Goal: Information Seeking & Learning: Learn about a topic

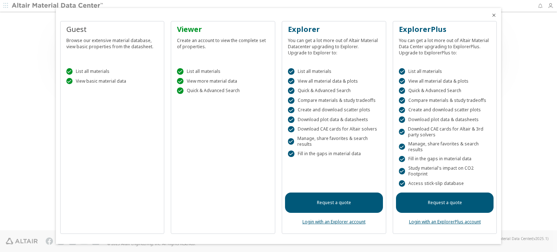
click at [175, 205] on div "Viewer Create an account to view the complete set of properties.  List all mat…" at bounding box center [223, 127] width 104 height 213
click at [494, 14] on icon "Close" at bounding box center [494, 15] width 6 height 6
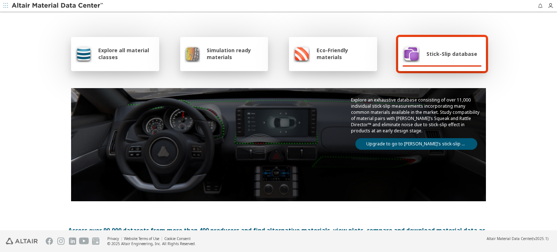
click at [226, 60] on span "Simulation ready materials" at bounding box center [235, 54] width 57 height 14
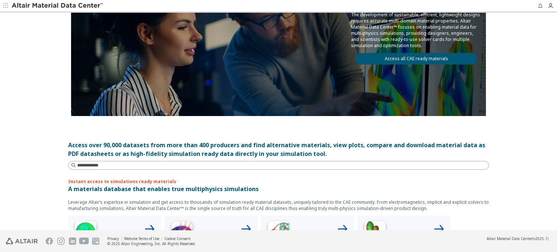
scroll to position [181, 0]
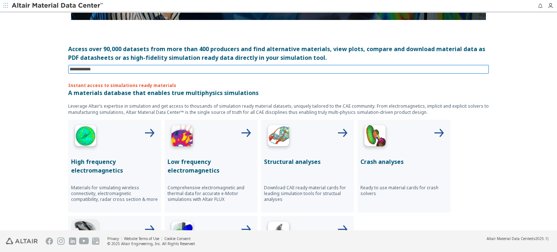
click at [165, 69] on input at bounding box center [279, 69] width 419 height 8
type input "*******"
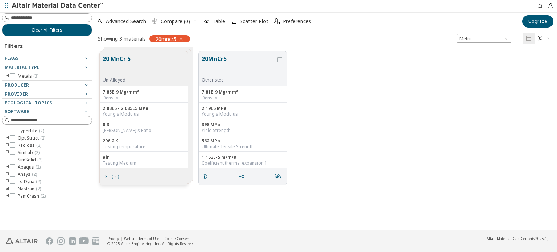
scroll to position [179, 457]
click at [279, 61] on icon "grid" at bounding box center [279, 59] width 5 height 5
click at [202, 176] on icon "grid" at bounding box center [205, 177] width 6 height 6
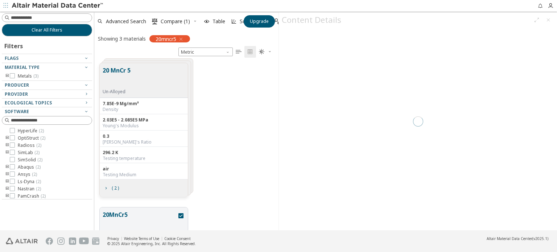
scroll to position [168, 178]
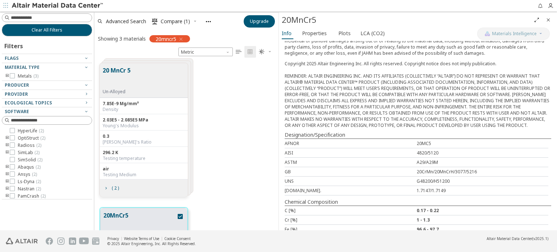
scroll to position [125, 0]
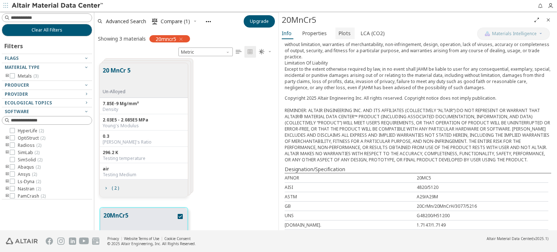
click at [339, 34] on span "Plots" at bounding box center [344, 34] width 12 height 12
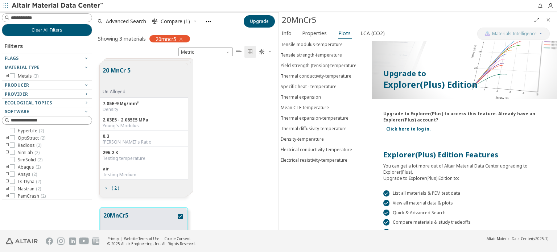
scroll to position [0, 0]
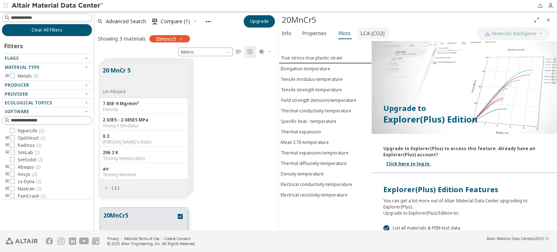
click at [361, 34] on span "LCA (CO2)" at bounding box center [372, 34] width 24 height 12
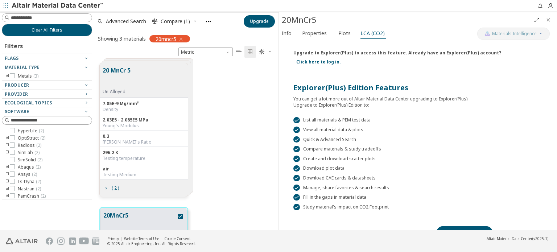
scroll to position [114, 0]
click at [343, 35] on span "Plots" at bounding box center [344, 34] width 12 height 12
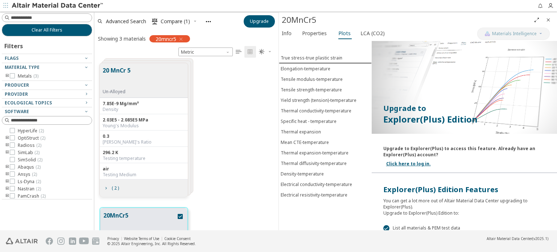
click at [317, 201] on div "True stress-true plastic strain Elongation-temperature Tensile modulus-temperat…" at bounding box center [325, 135] width 93 height 189
click at [293, 139] on div "Mean CTE-temperature" at bounding box center [305, 142] width 48 height 6
click at [295, 132] on button "Thermal expansion" at bounding box center [325, 131] width 93 height 11
click at [303, 118] on div "Specific heat - temperature" at bounding box center [309, 121] width 56 height 6
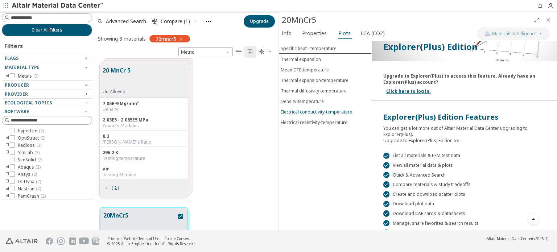
scroll to position [0, 0]
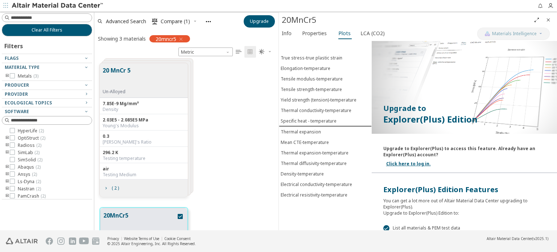
click at [322, 203] on div "True stress-true plastic strain Elongation-temperature Tensile modulus-temperat…" at bounding box center [325, 135] width 93 height 189
click at [358, 33] on button "LCA (CO2)" at bounding box center [373, 34] width 31 height 12
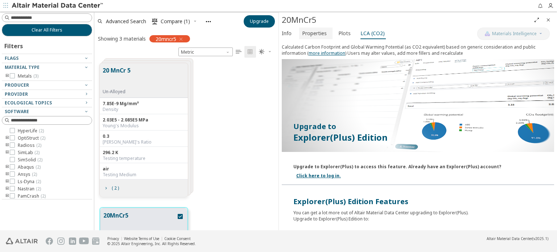
click at [311, 36] on span "Properties" at bounding box center [314, 34] width 25 height 12
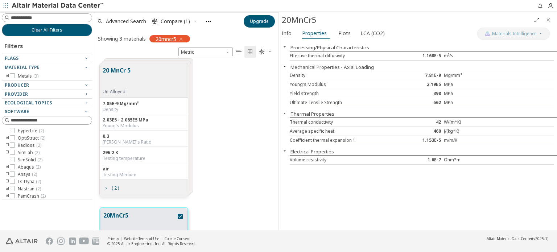
click at [285, 113] on icon "button" at bounding box center [285, 113] width 6 height 6
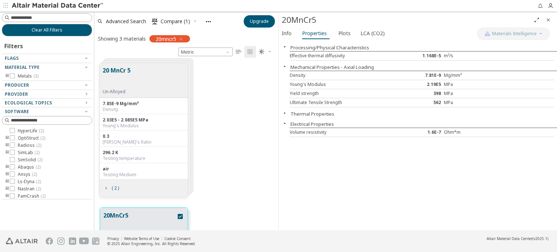
click at [285, 113] on icon "button" at bounding box center [285, 113] width 6 height 6
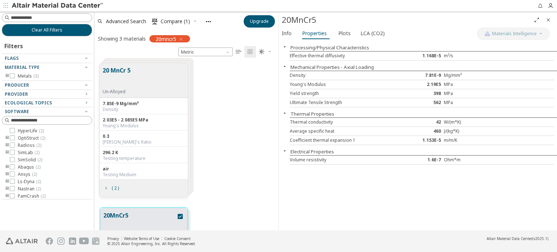
click at [545, 20] on icon "Close" at bounding box center [548, 20] width 6 height 6
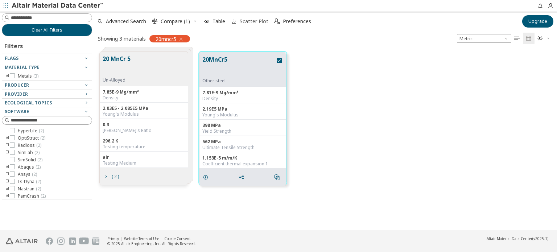
click at [249, 19] on span "Scatter Plot" at bounding box center [254, 21] width 29 height 5
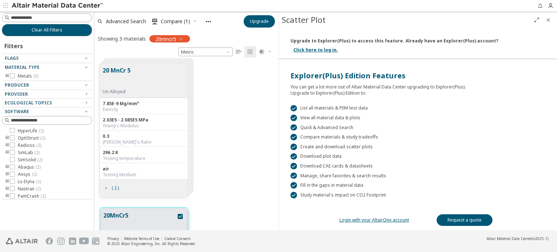
scroll to position [83, 0]
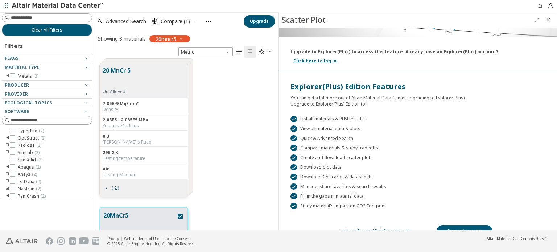
click at [555, 20] on div "Scatter Plot" at bounding box center [418, 19] width 278 height 15
click at [356, 228] on link "Login with your AltairOne account" at bounding box center [374, 231] width 70 height 6
